Goal: Find specific page/section: Find specific page/section

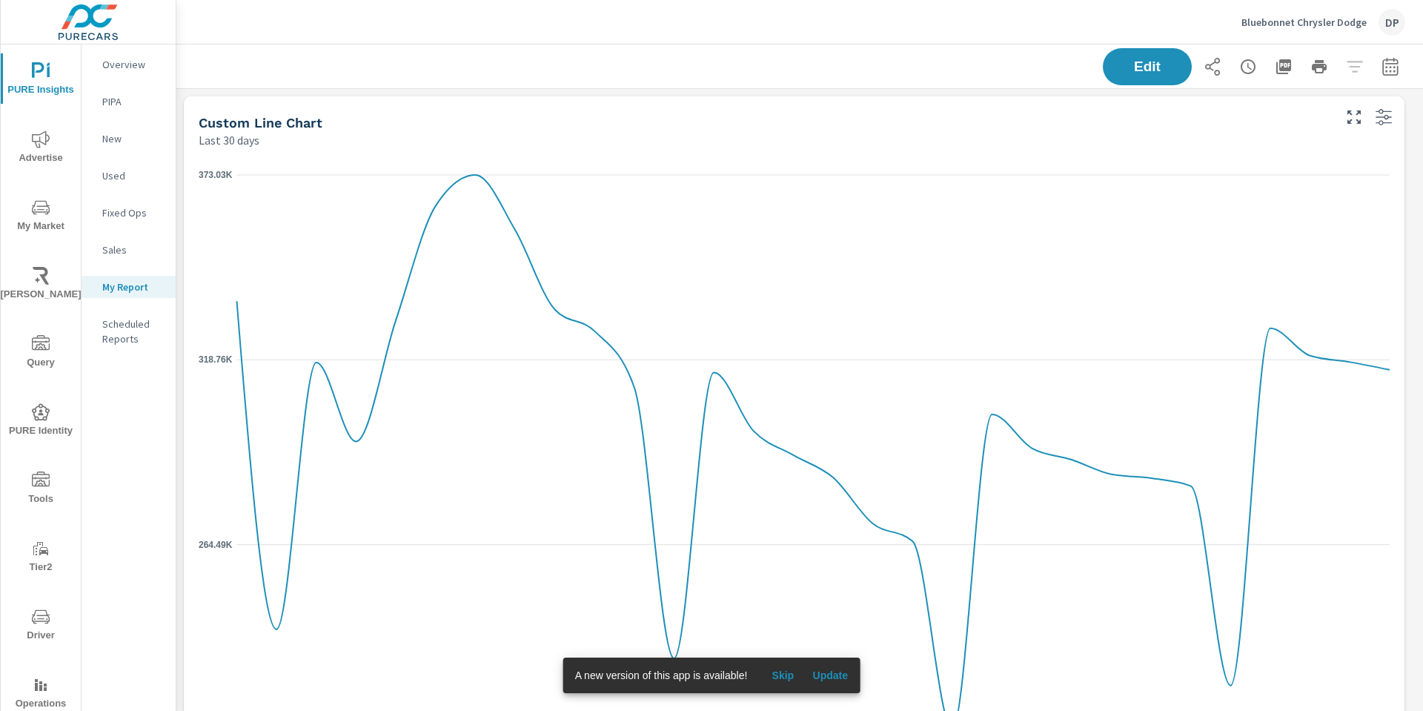
scroll to position [712, 1259]
click at [1353, 116] on icon "button" at bounding box center [1354, 117] width 18 height 18
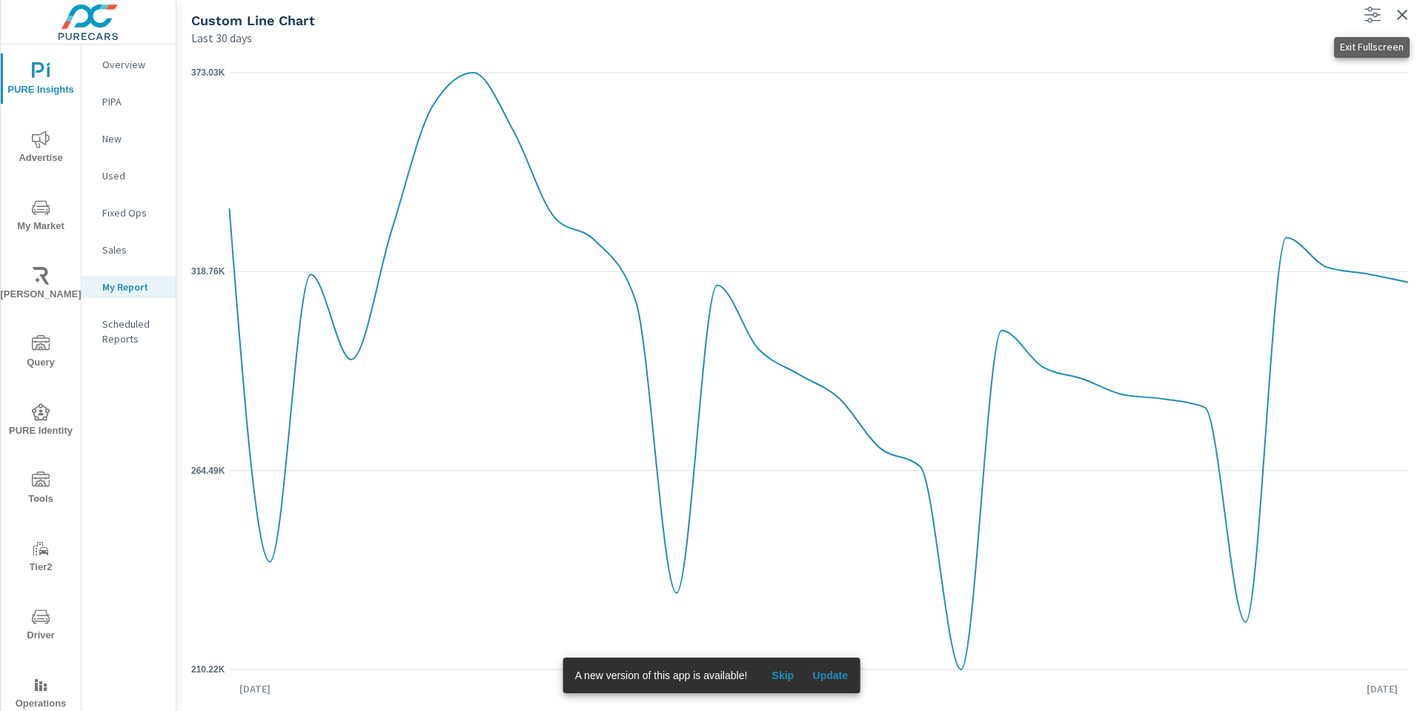
click at [1400, 13] on icon "button" at bounding box center [1402, 15] width 10 height 10
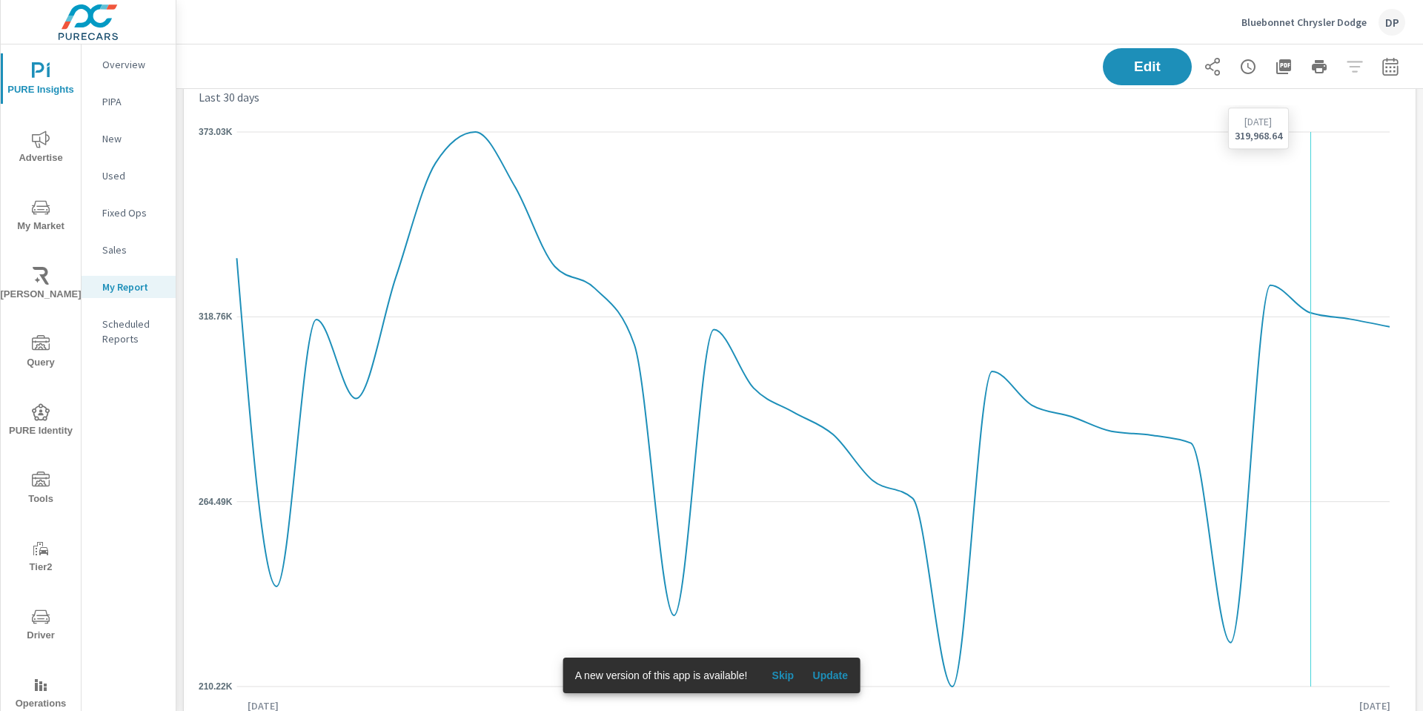
scroll to position [86, 0]
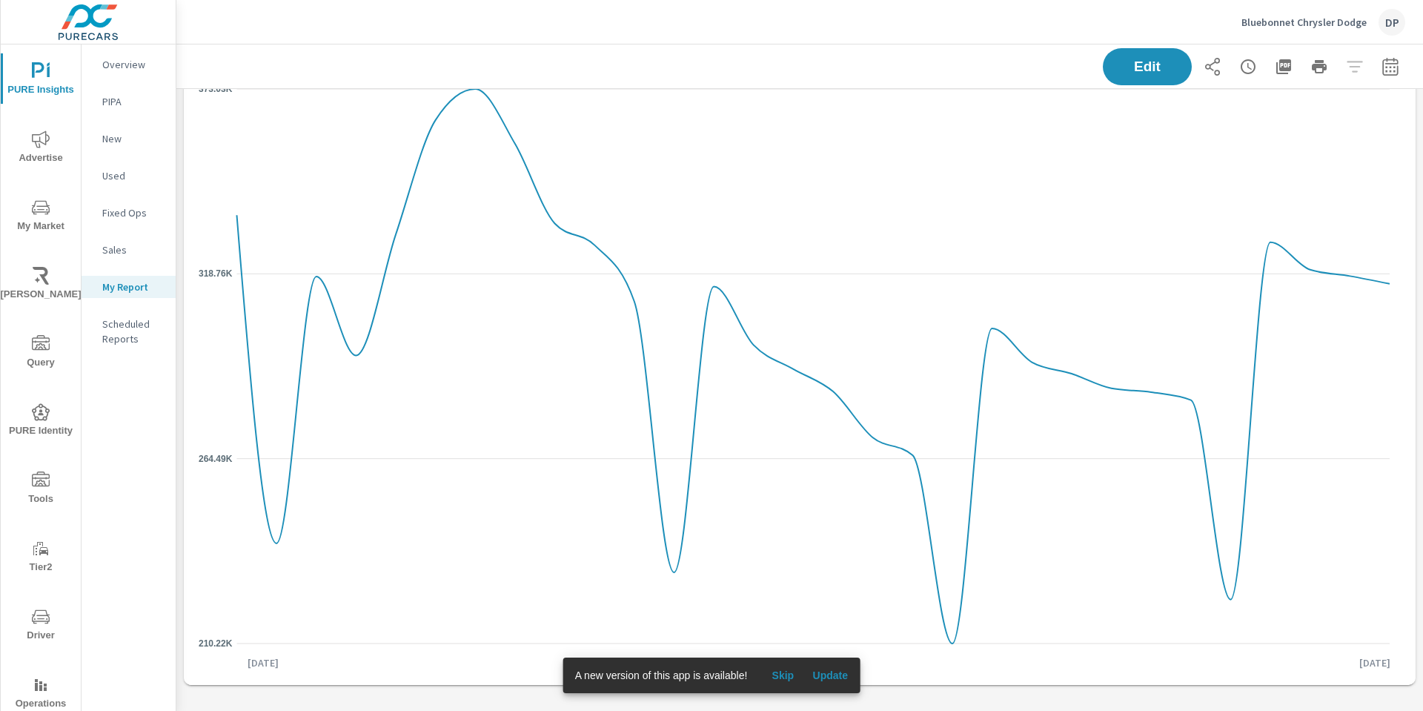
click at [1333, 694] on div "Custom Line Chart Last 30 days 210.22K 264.49K 318.76K 373.03K Aug 27th Sep 25th" at bounding box center [799, 357] width 1247 height 708
click at [110, 255] on p "Sales" at bounding box center [133, 249] width 62 height 15
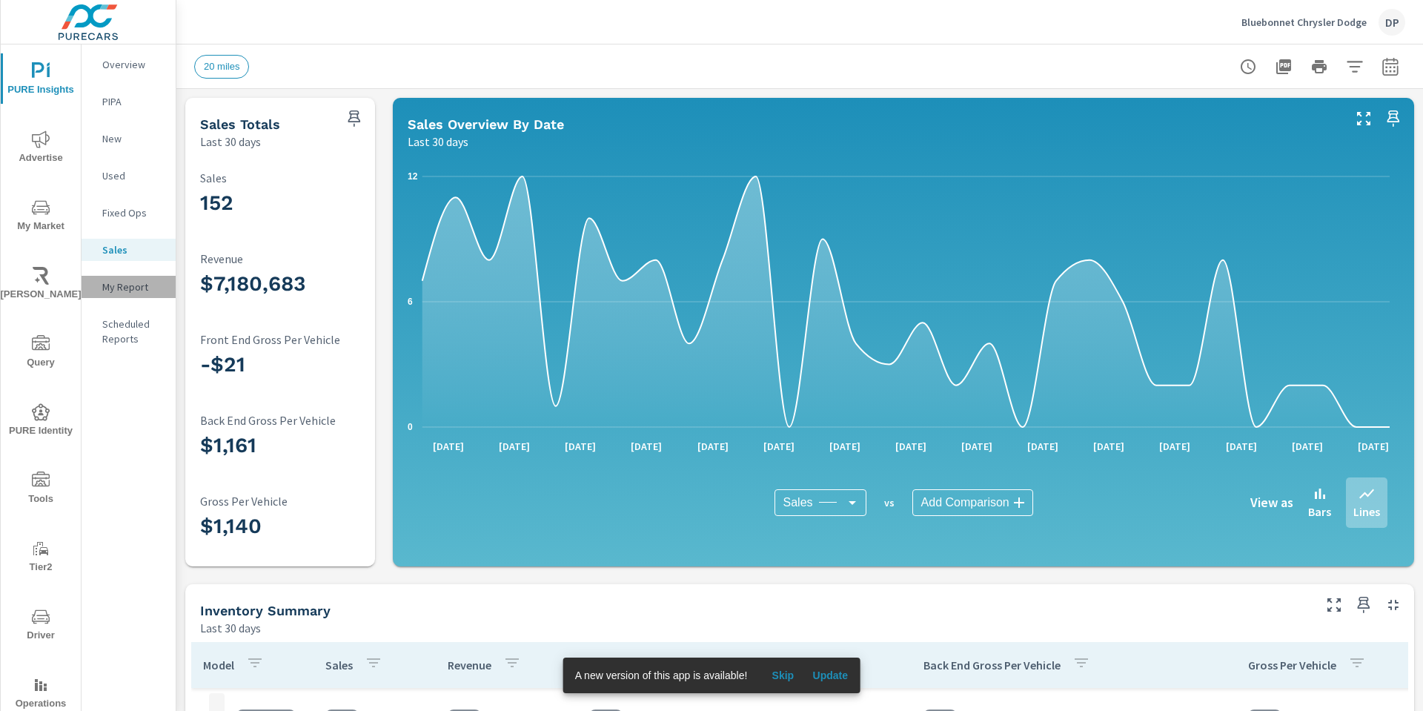
click at [122, 288] on p "My Report" at bounding box center [133, 286] width 62 height 15
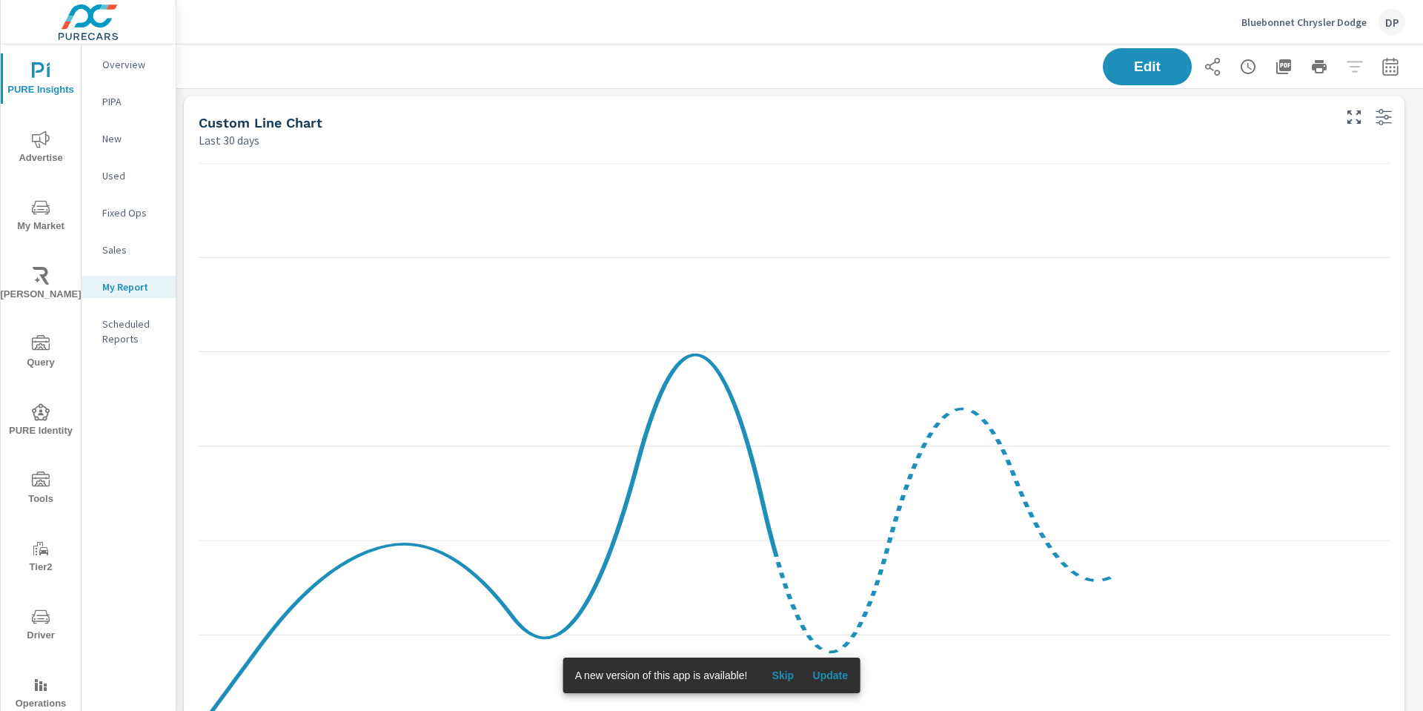
scroll to position [712, 1259]
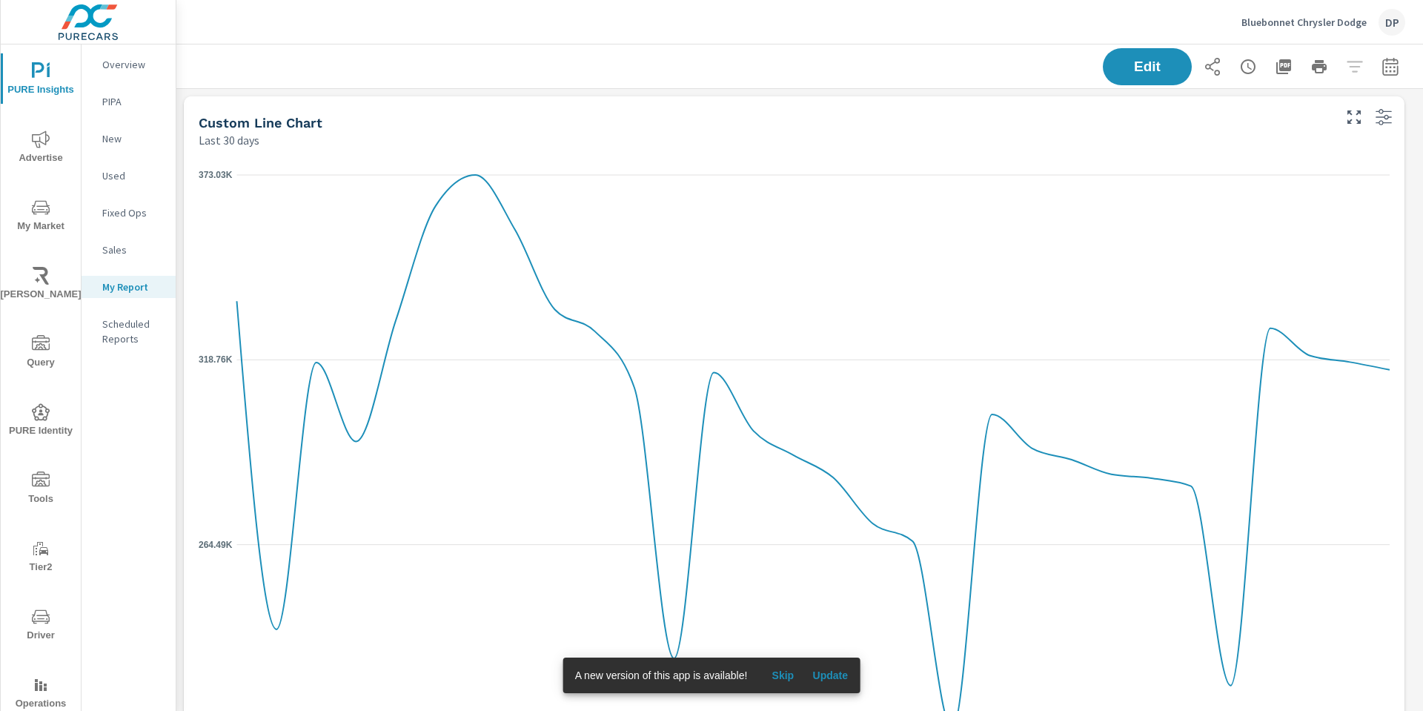
click at [43, 364] on span "Query" at bounding box center [40, 353] width 71 height 36
